Goal: Information Seeking & Learning: Learn about a topic

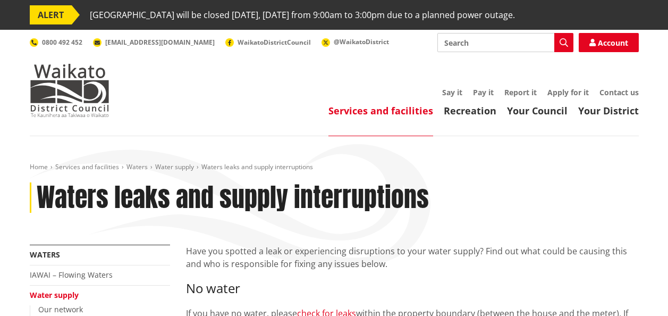
scroll to position [213, 0]
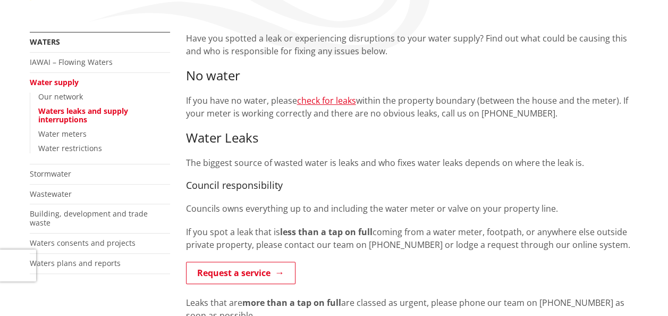
click at [407, 79] on h3 "No water" at bounding box center [412, 75] width 453 height 15
click at [538, 114] on p "If you have no water, please check for leaks within the property boundary (betw…" at bounding box center [412, 107] width 453 height 26
click at [534, 112] on p "If you have no water, please check for leaks within the property boundary (betw…" at bounding box center [412, 107] width 453 height 26
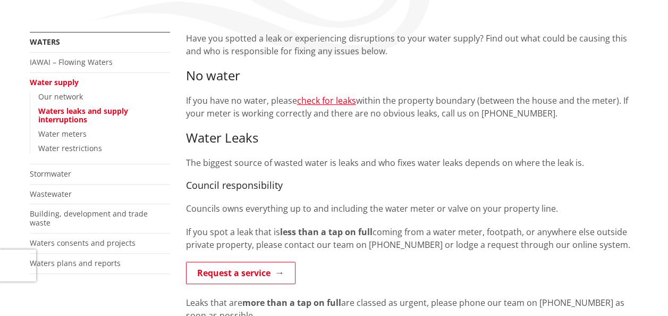
click at [534, 112] on p "If you have no water, please check for leaks within the property boundary (betw…" at bounding box center [412, 107] width 453 height 26
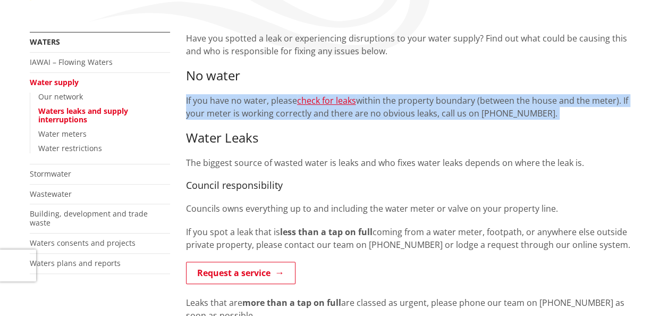
click at [534, 112] on p "If you have no water, please check for leaks within the property boundary (betw…" at bounding box center [412, 107] width 453 height 26
drag, startPoint x: 534, startPoint y: 112, endPoint x: 543, endPoint y: 116, distance: 10.0
click at [543, 116] on p "If you have no water, please check for leaks within the property boundary (betw…" at bounding box center [412, 107] width 453 height 26
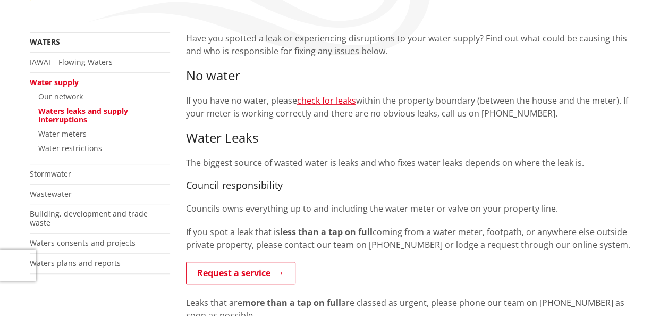
click at [335, 129] on div "Have you spotted a leak or experiencing disruptions to your water supply? Find …" at bounding box center [412, 277] width 453 height 491
click at [276, 140] on h3 "Water Leaks" at bounding box center [412, 137] width 453 height 15
click at [534, 111] on p "If you have no water, please check for leaks within the property boundary (betw…" at bounding box center [412, 107] width 453 height 26
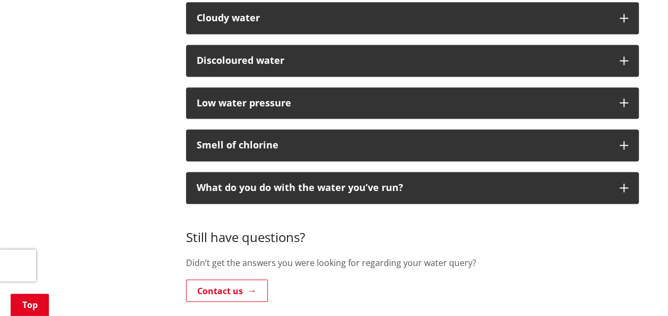
scroll to position [691, 0]
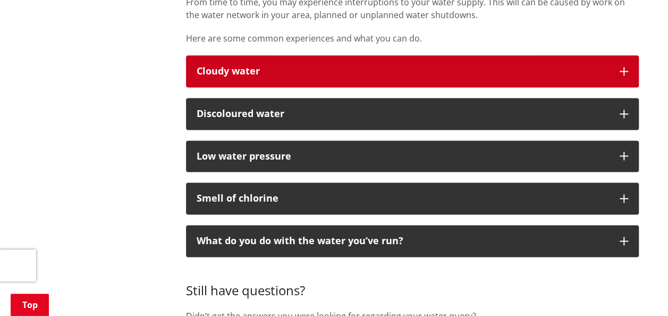
click at [626, 65] on button "Cloudy water" at bounding box center [412, 71] width 453 height 32
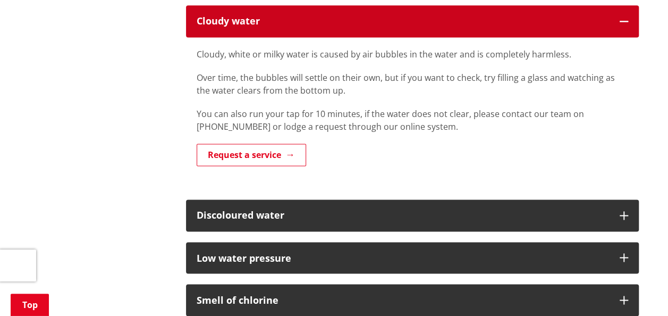
scroll to position [797, 0]
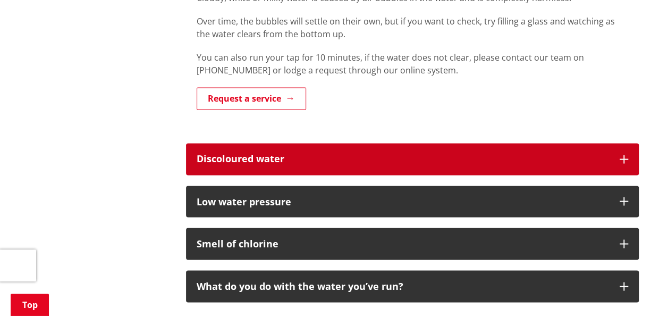
click at [618, 153] on button "Discoloured water" at bounding box center [412, 159] width 453 height 32
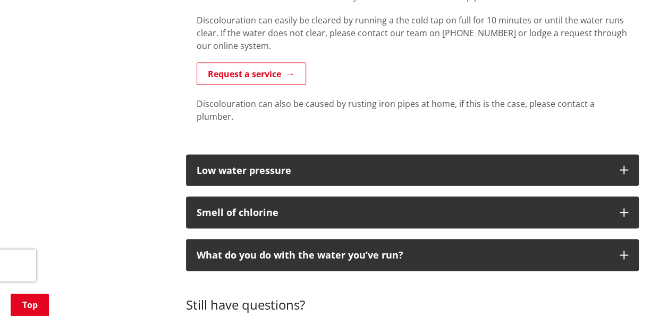
scroll to position [1009, 0]
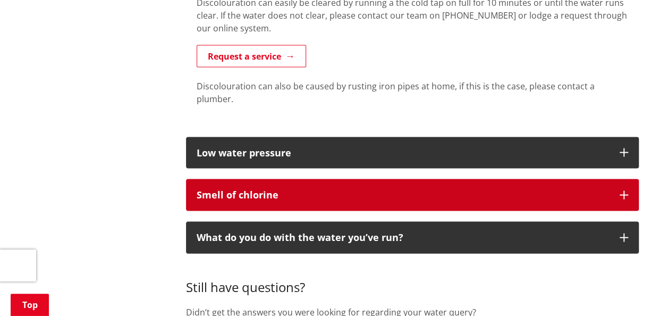
click at [369, 191] on button "Smell of chlorine" at bounding box center [412, 195] width 453 height 32
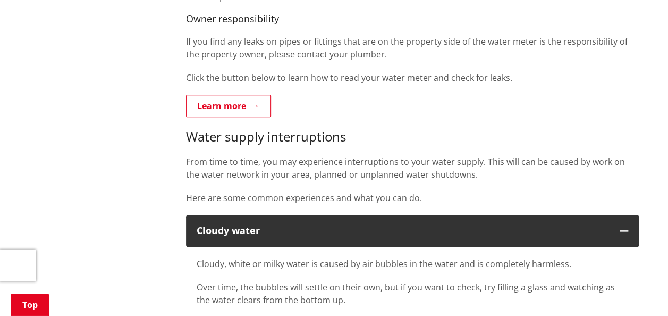
scroll to position [266, 0]
